Goal: Task Accomplishment & Management: Complete application form

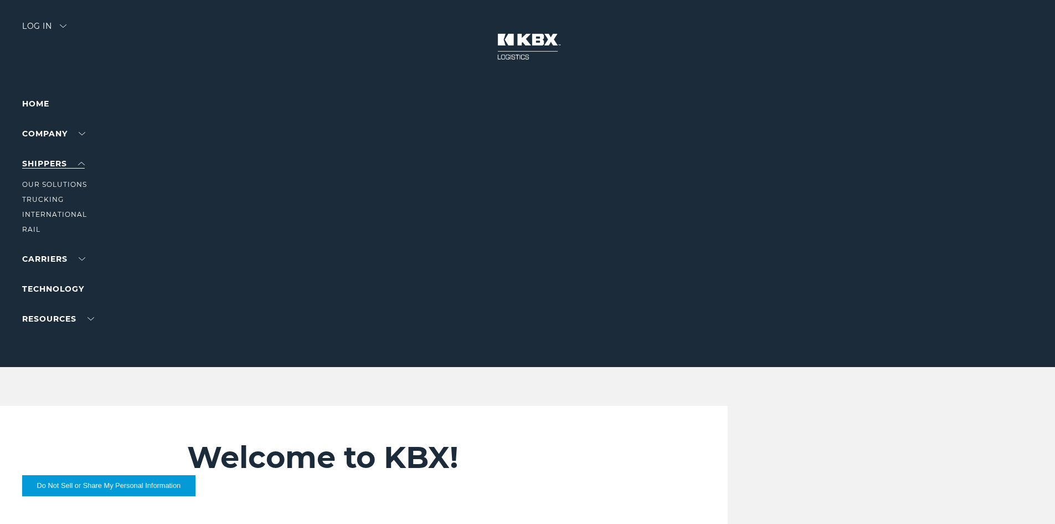
click at [53, 168] on link "SHIPPERS" at bounding box center [53, 163] width 63 height 10
click at [80, 212] on link "Become a Carrier" at bounding box center [61, 214] width 79 height 8
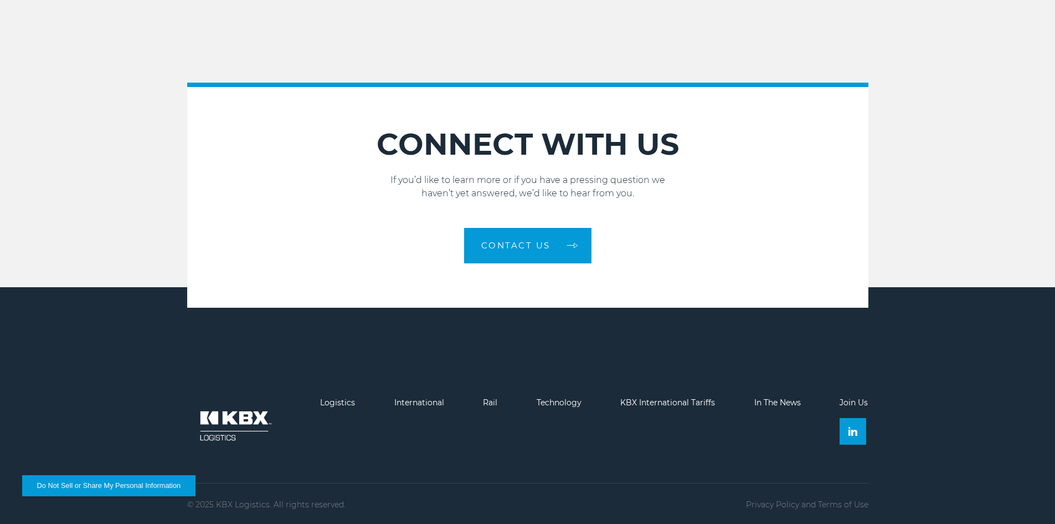
scroll to position [1611, 0]
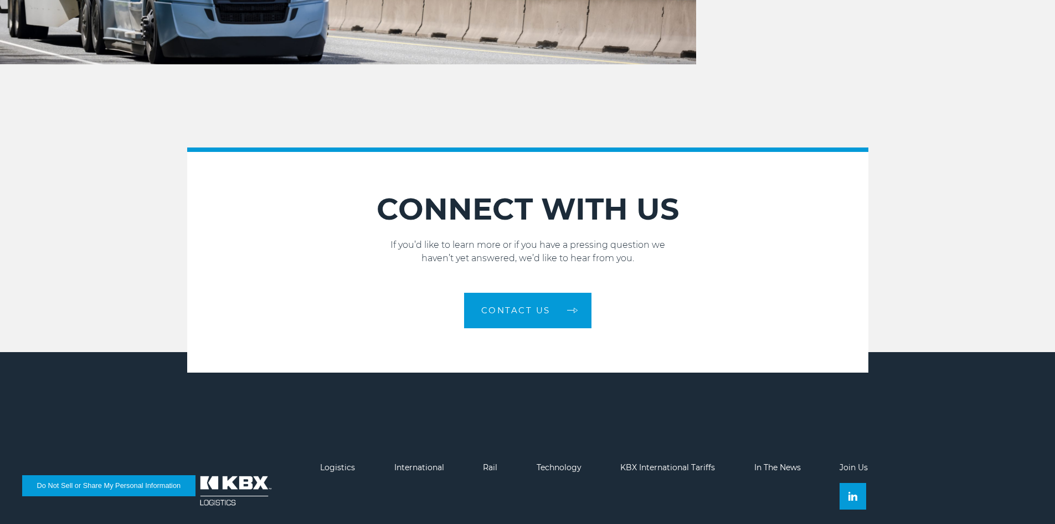
scroll to position [1611, 0]
